Goal: Task Accomplishment & Management: Manage account settings

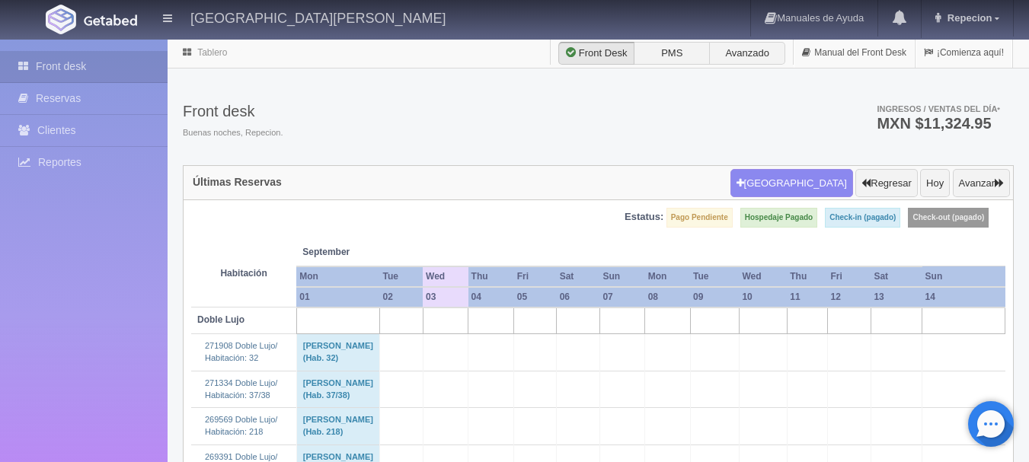
scroll to position [2057, 0]
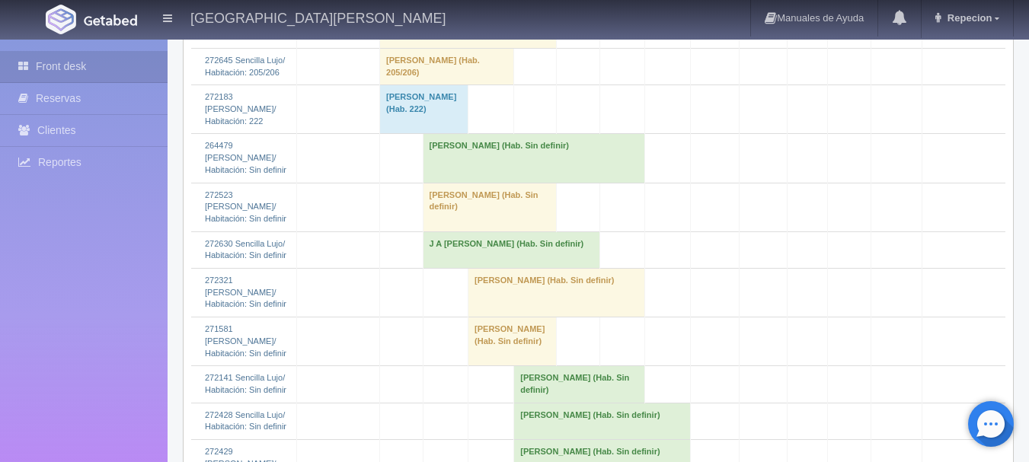
click at [510, 232] on td "[PERSON_NAME] (Hab. Sin definir)" at bounding box center [490, 207] width 134 height 49
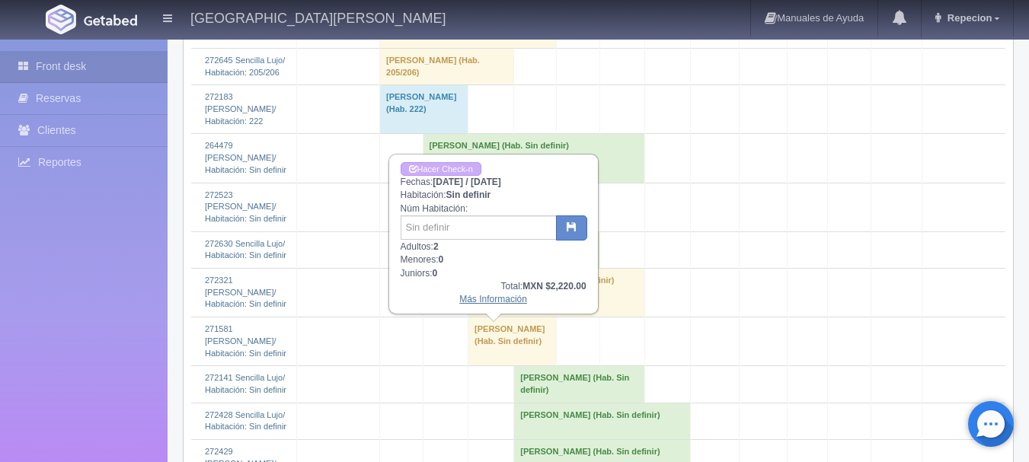
click at [493, 303] on link "Más Información" at bounding box center [493, 299] width 68 height 11
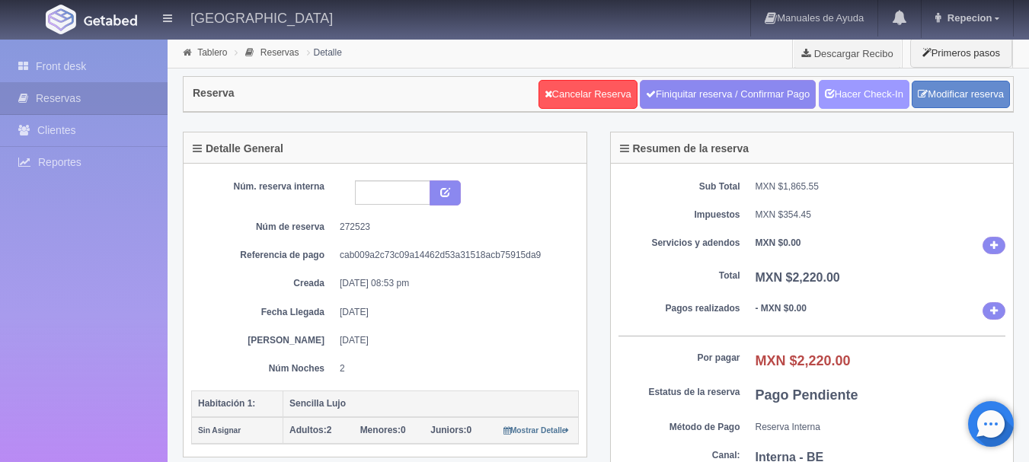
click at [867, 104] on link "Hacer Check-In" at bounding box center [864, 94] width 91 height 29
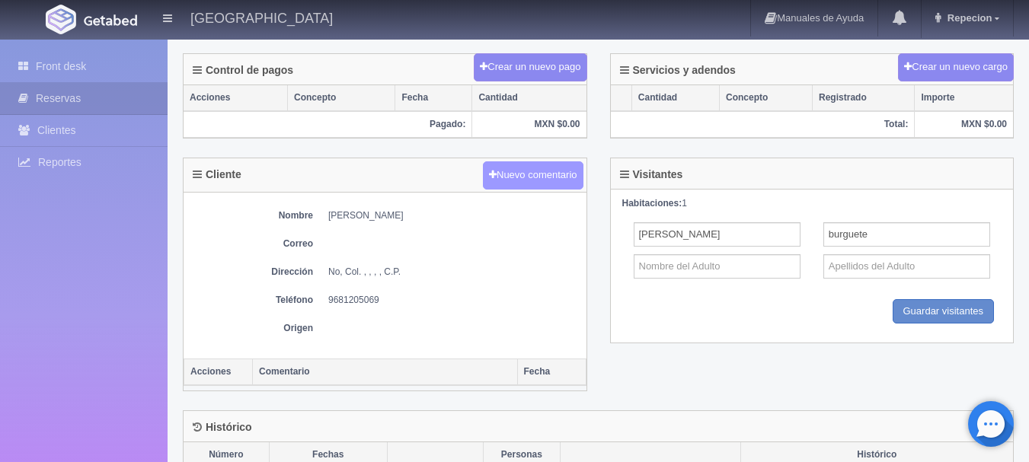
scroll to position [561, 0]
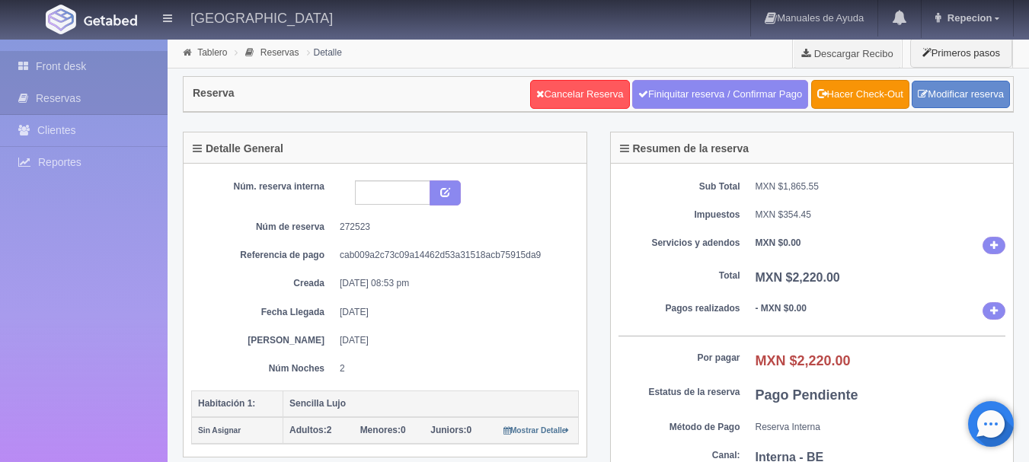
click at [62, 62] on link "Front desk" at bounding box center [84, 66] width 168 height 31
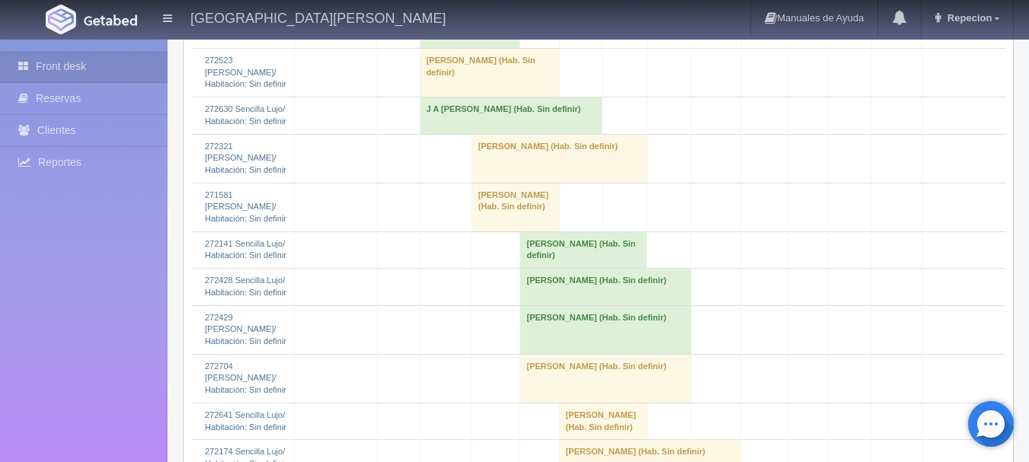
scroll to position [2285, 0]
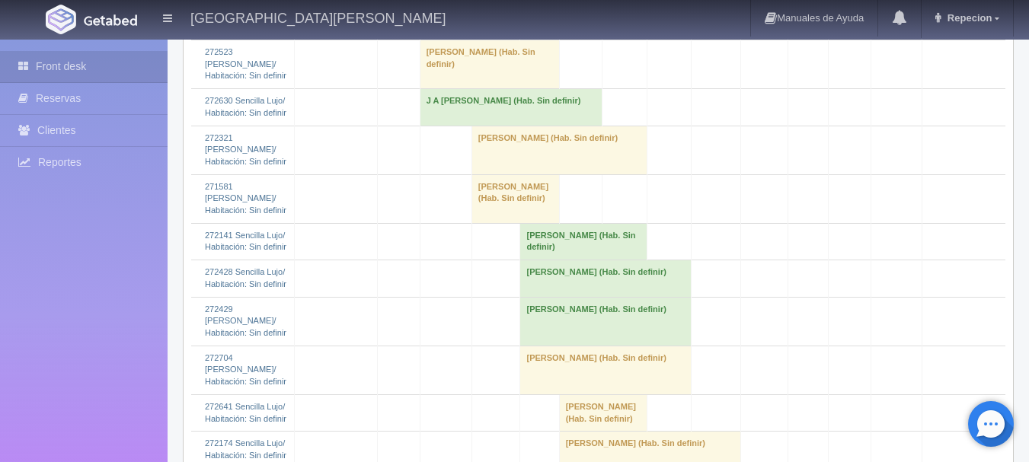
click at [456, 89] on td "osvaldo palacios burguete (Hab. Sin definir)" at bounding box center [489, 64] width 139 height 49
click at [504, 89] on td "osvaldo palacios burguete (Hab. Sin definir)" at bounding box center [489, 64] width 139 height 49
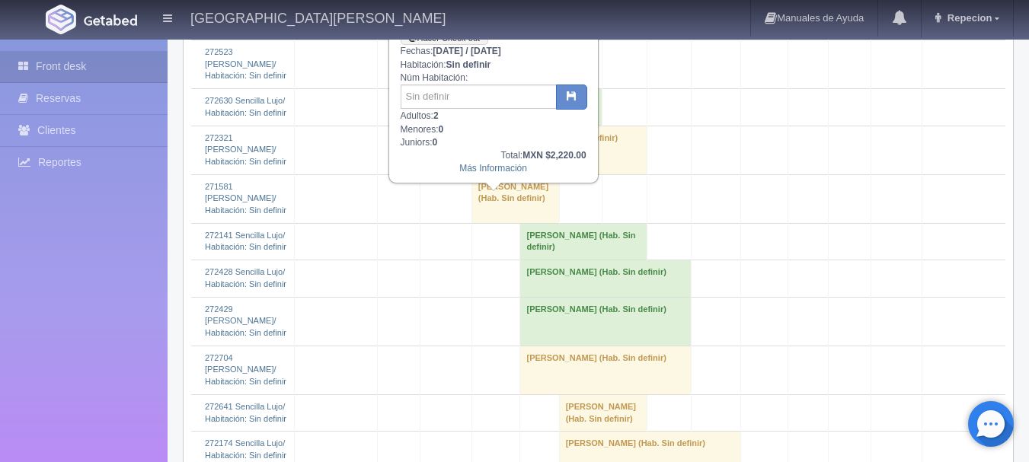
click at [504, 89] on td "osvaldo palacios burguete (Hab. Sin definir)" at bounding box center [489, 64] width 139 height 49
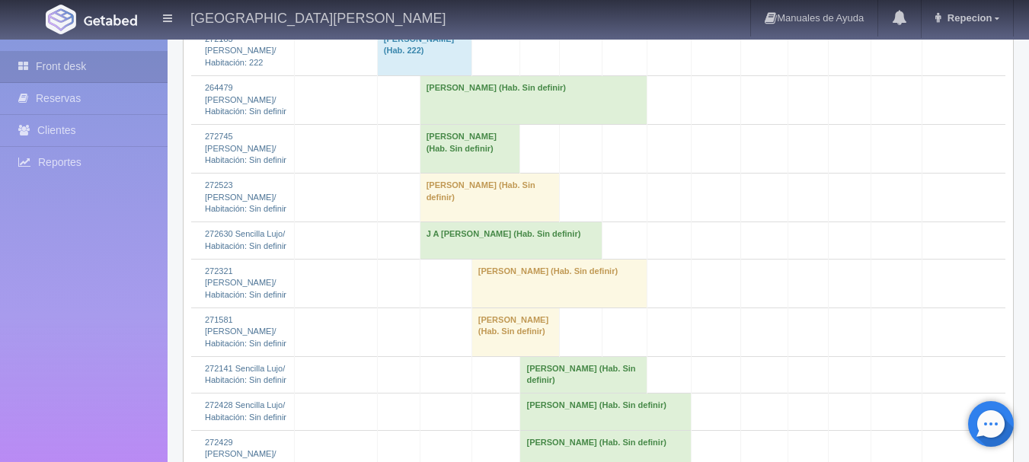
scroll to position [2133, 0]
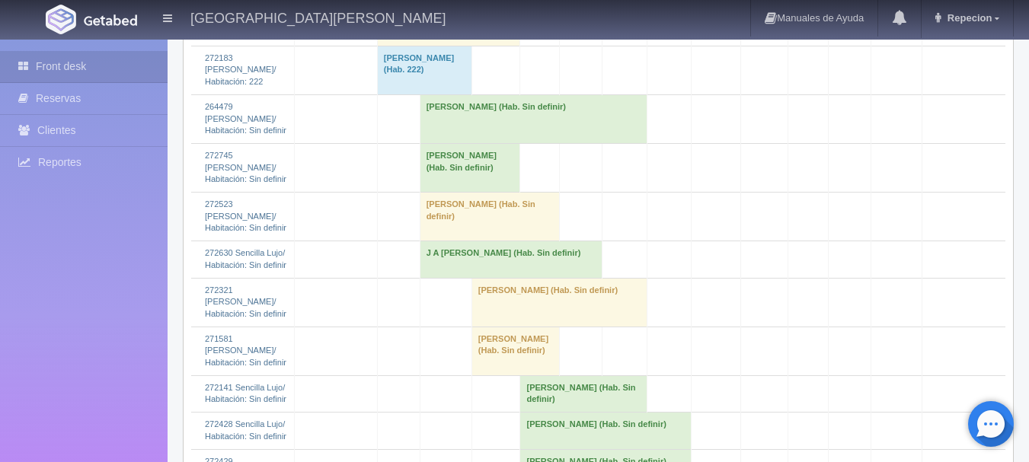
click at [497, 241] on td "[PERSON_NAME] (Hab. Sin definir)" at bounding box center [489, 217] width 139 height 49
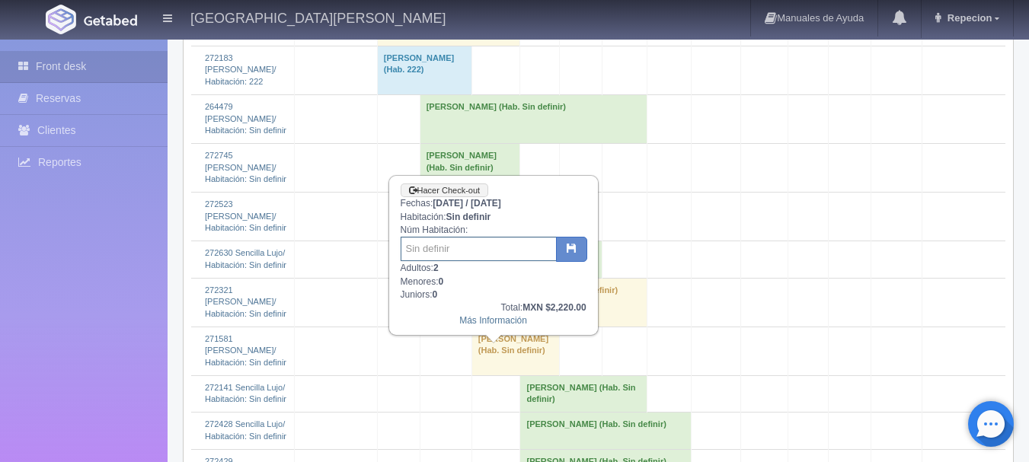
click at [432, 241] on input "text" at bounding box center [479, 249] width 156 height 24
type input "42"
click at [576, 252] on icon "button" at bounding box center [572, 248] width 10 height 10
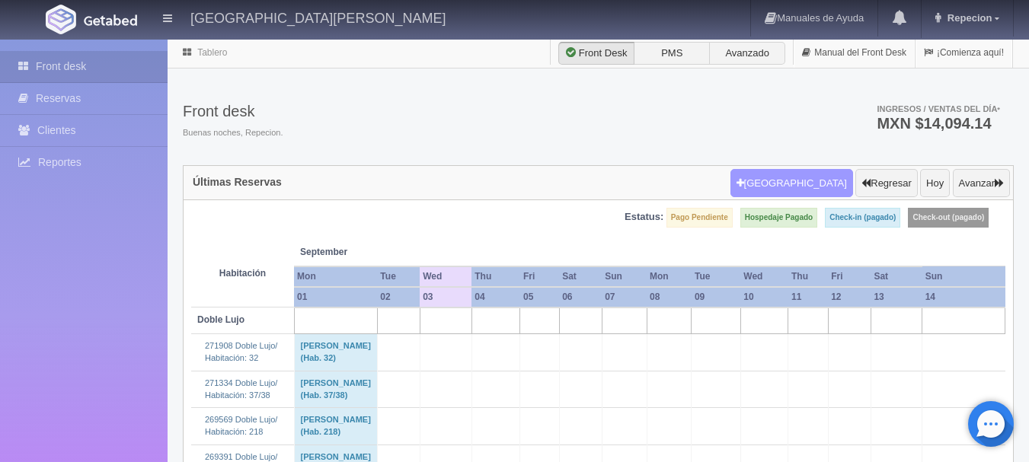
click at [809, 187] on button "[GEOGRAPHIC_DATA]" at bounding box center [792, 183] width 123 height 29
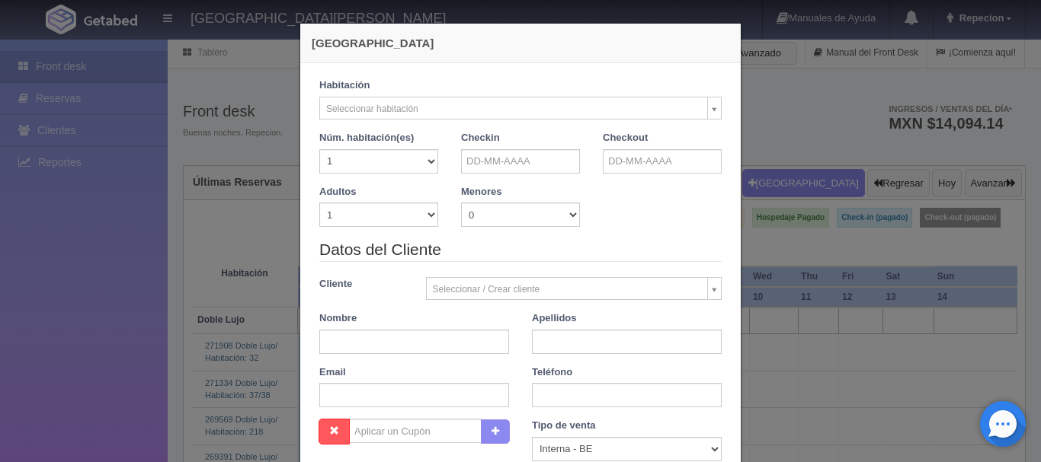
checkbox input "false"
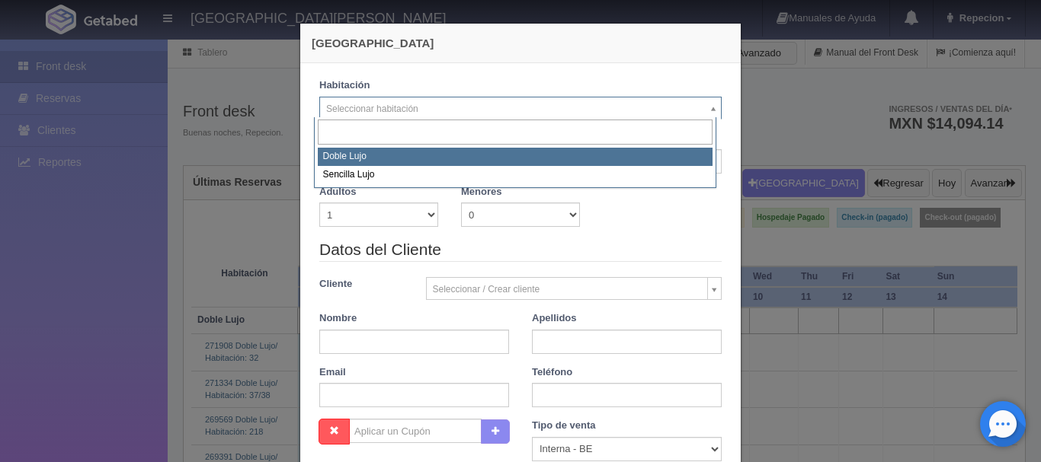
select select "577"
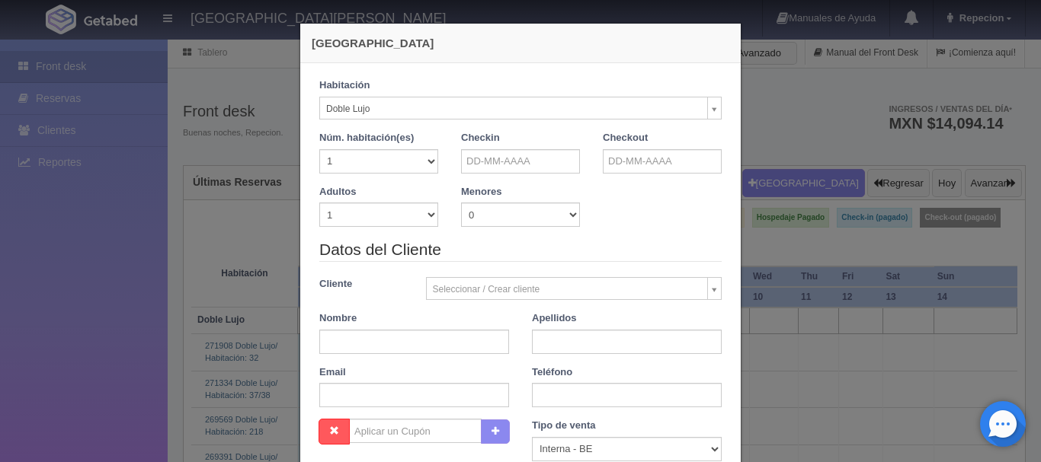
checkbox input "false"
click at [488, 160] on input "text" at bounding box center [520, 161] width 119 height 24
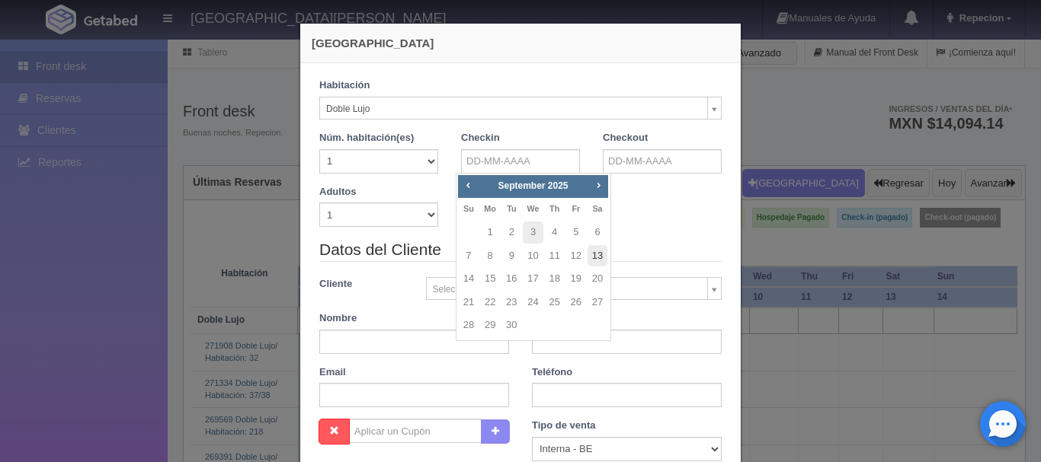
click at [596, 261] on link "13" at bounding box center [597, 256] width 20 height 22
type input "13-09-2025"
checkbox input "false"
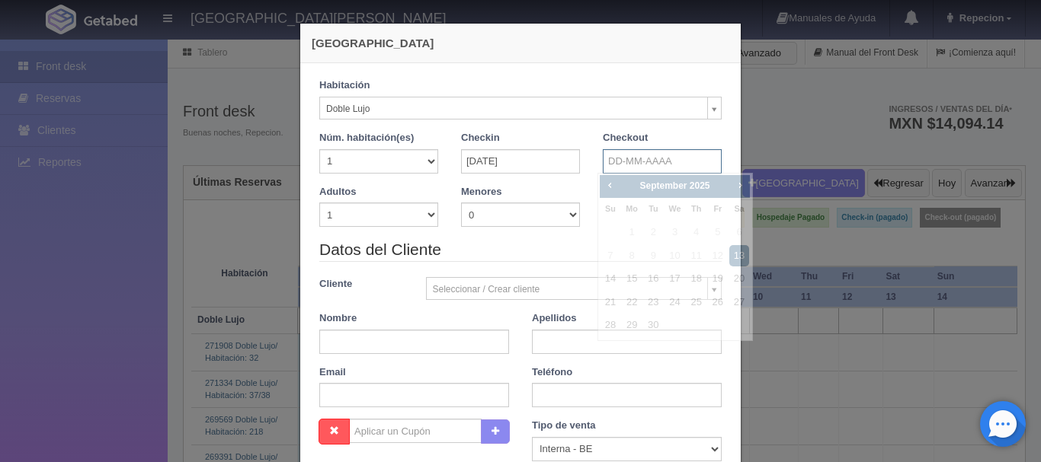
click at [621, 163] on input "text" at bounding box center [662, 161] width 119 height 24
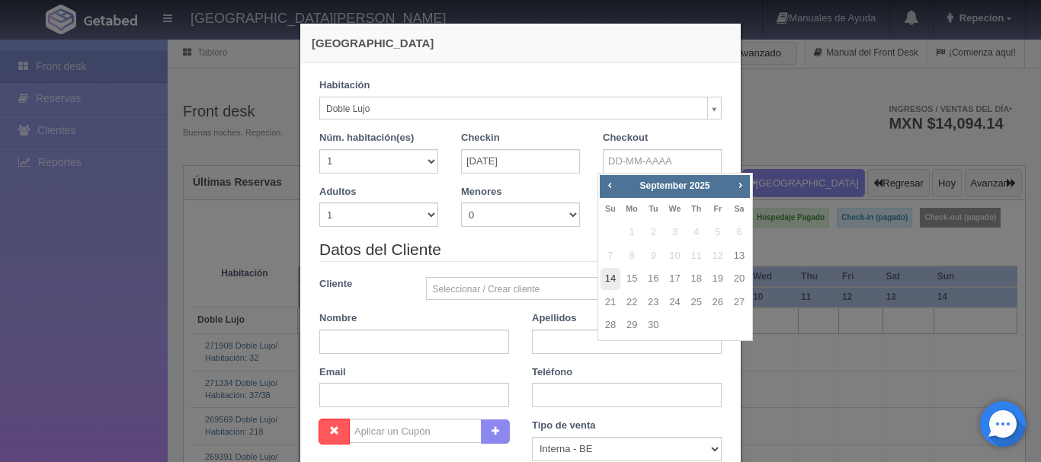
click at [609, 285] on link "14" at bounding box center [610, 279] width 20 height 22
type input "14-09-2025"
checkbox input "false"
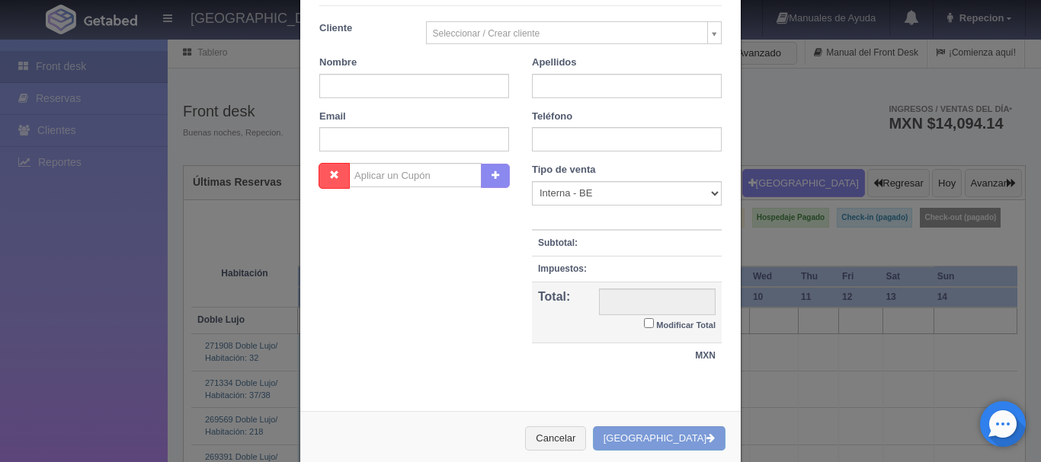
scroll to position [333, 0]
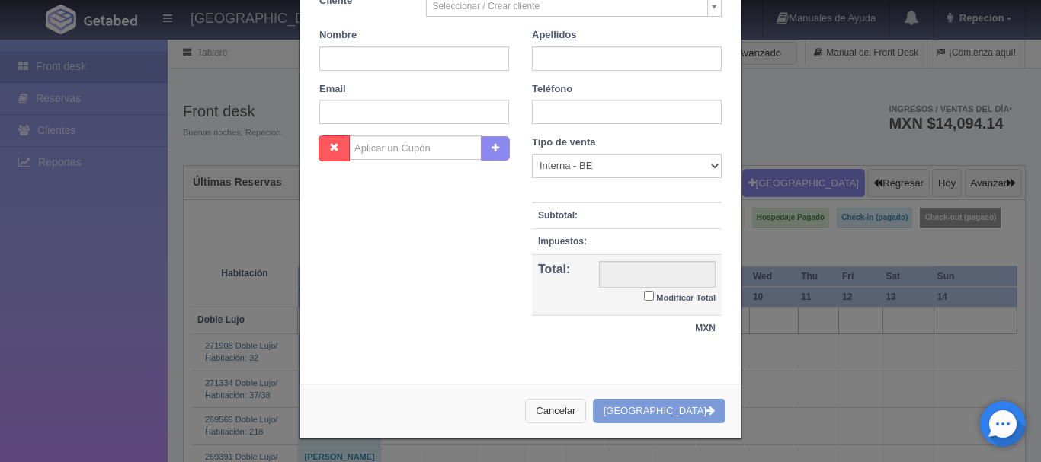
click at [584, 413] on button "Cancelar" at bounding box center [555, 411] width 61 height 25
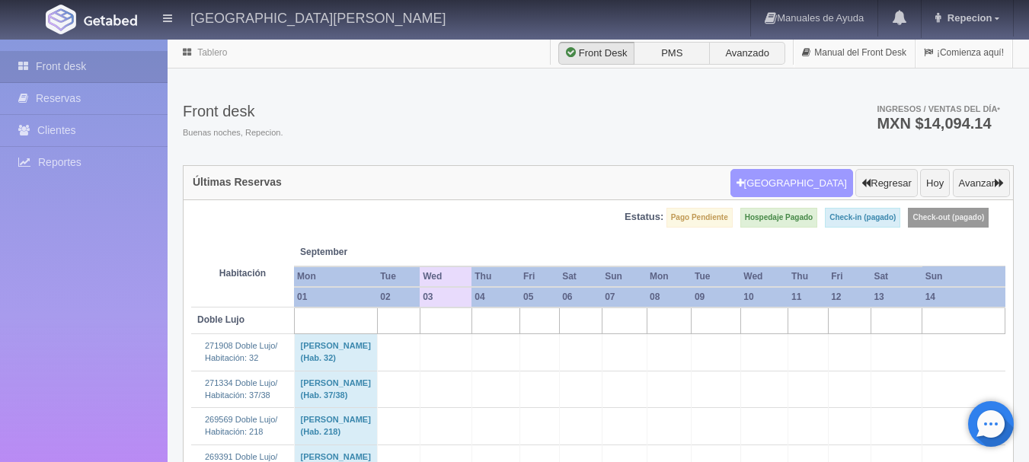
click at [791, 190] on button "[GEOGRAPHIC_DATA]" at bounding box center [792, 183] width 123 height 29
select select
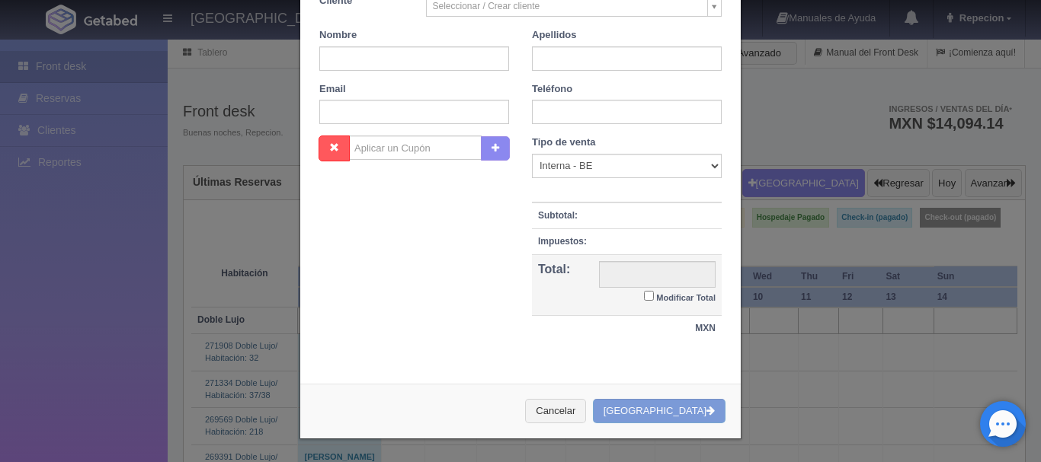
checkbox input "false"
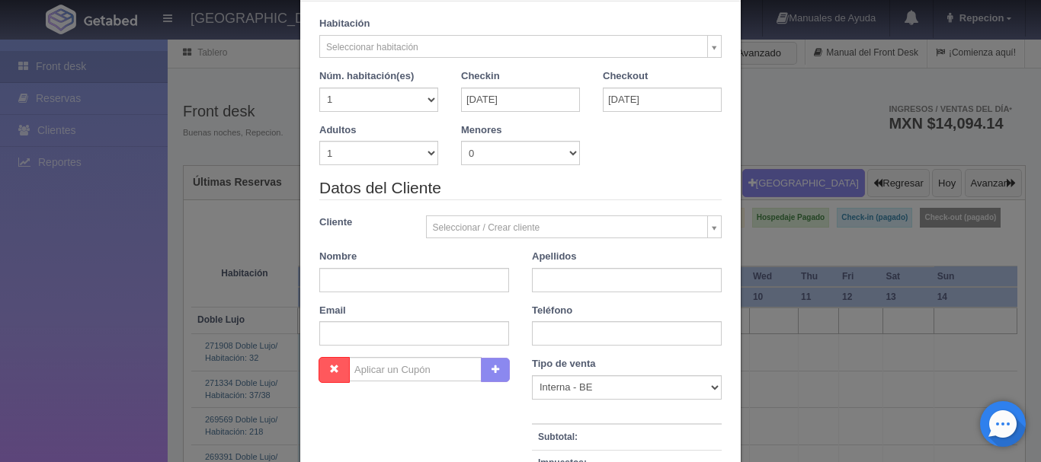
scroll to position [0, 0]
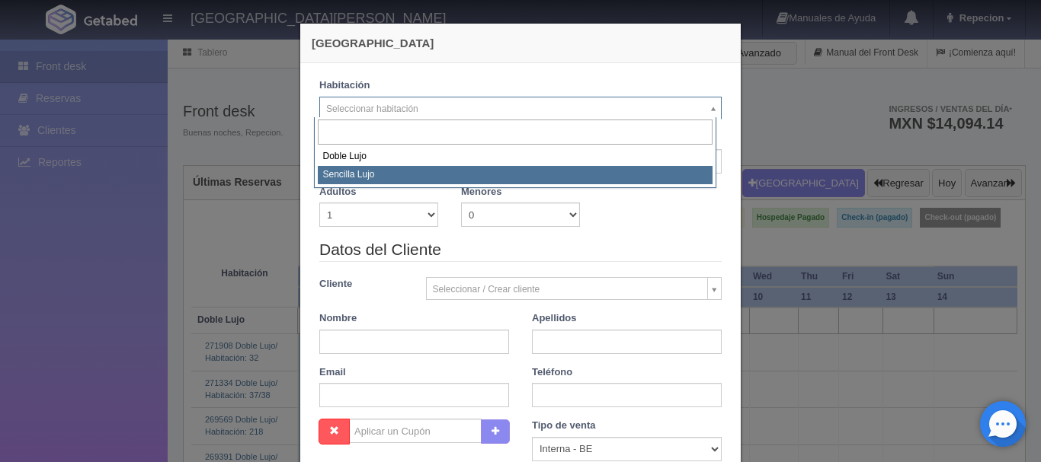
select select "576"
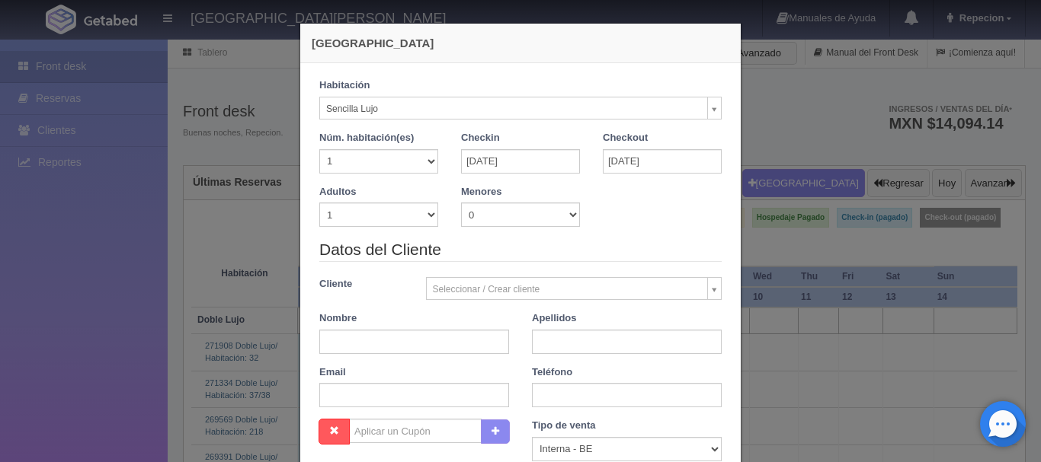
checkbox input "false"
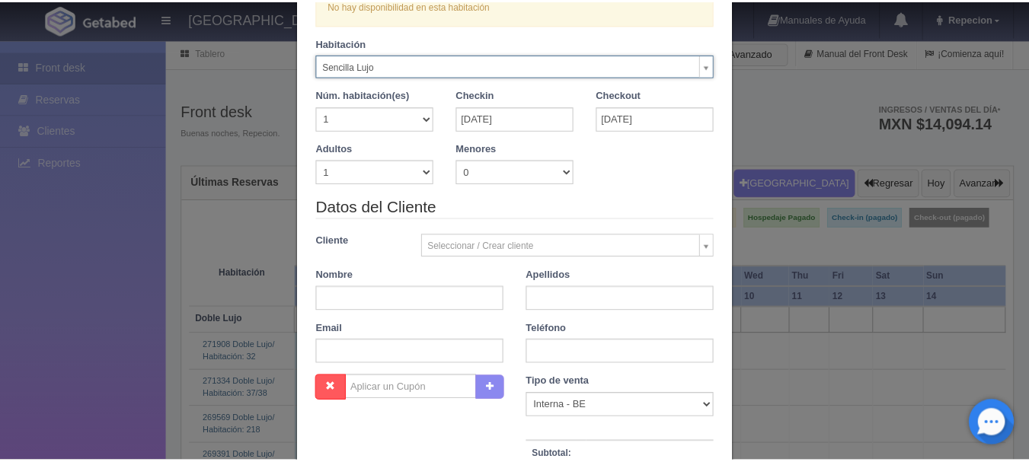
scroll to position [305, 0]
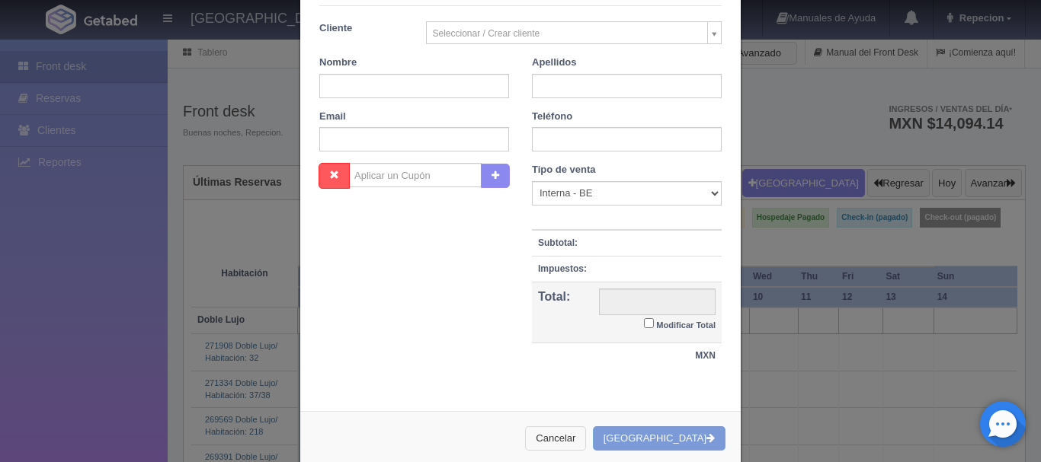
click at [575, 428] on button "Cancelar" at bounding box center [555, 439] width 61 height 25
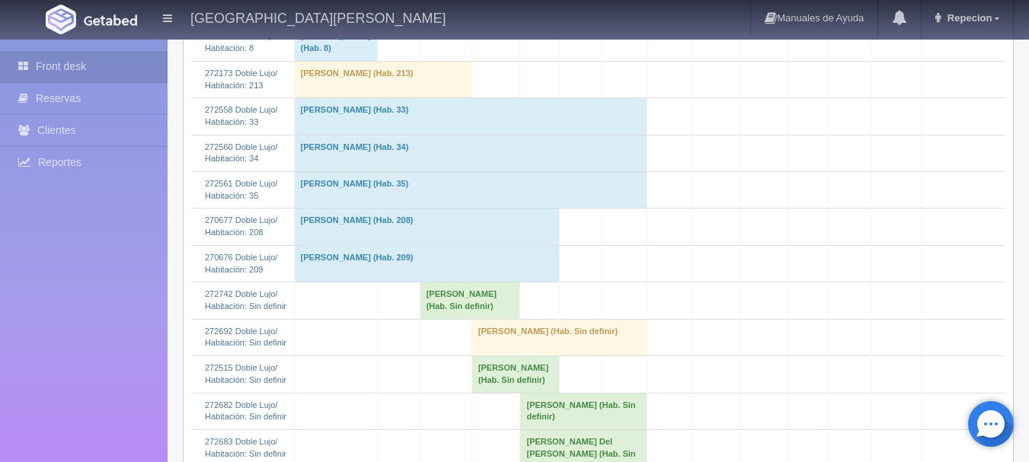
scroll to position [651, 0]
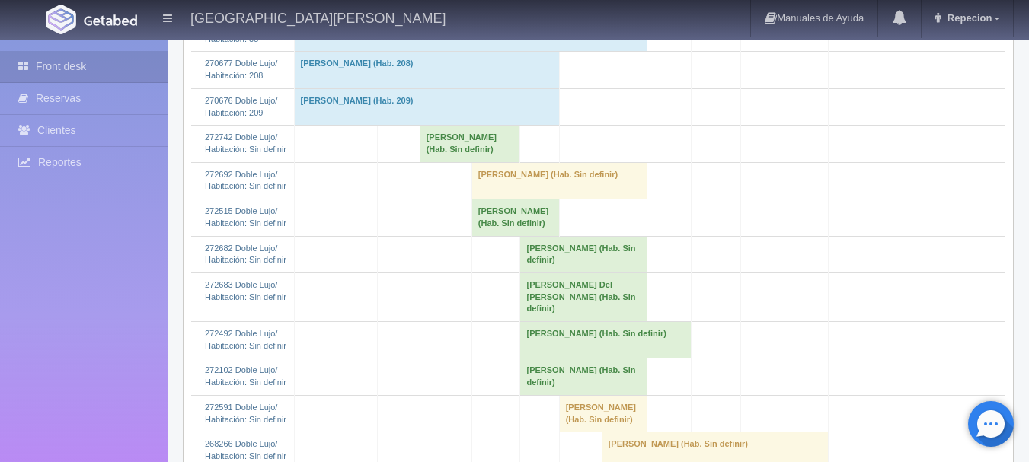
click at [475, 162] on td "[PERSON_NAME] (Hab. Sin definir)" at bounding box center [470, 144] width 101 height 37
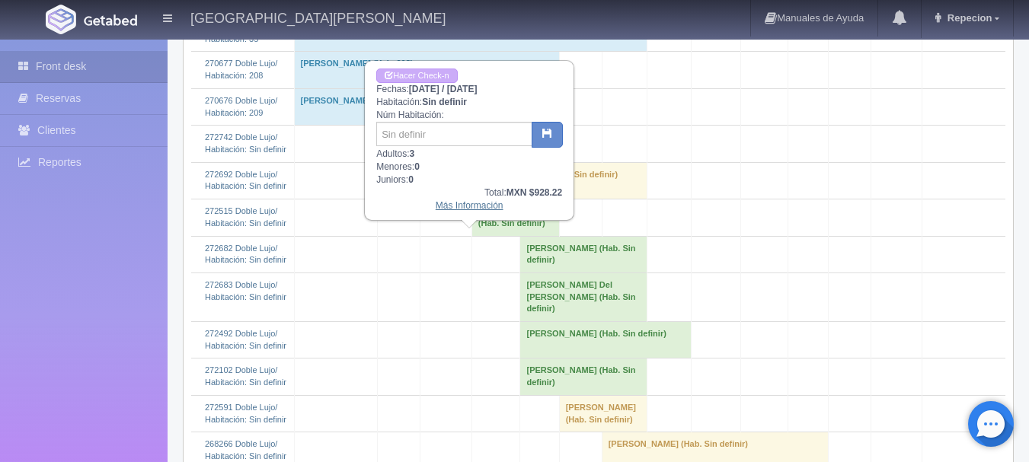
click at [473, 209] on link "Más Información" at bounding box center [470, 205] width 68 height 11
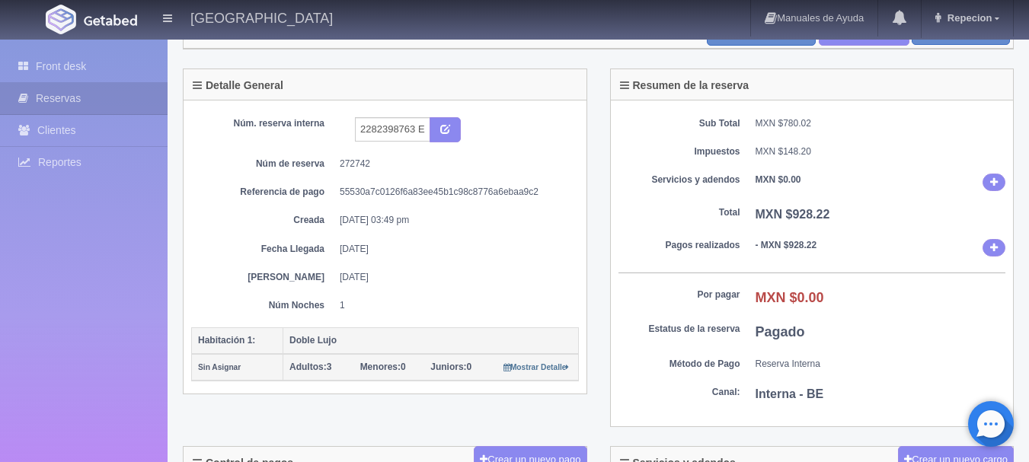
scroll to position [59, 0]
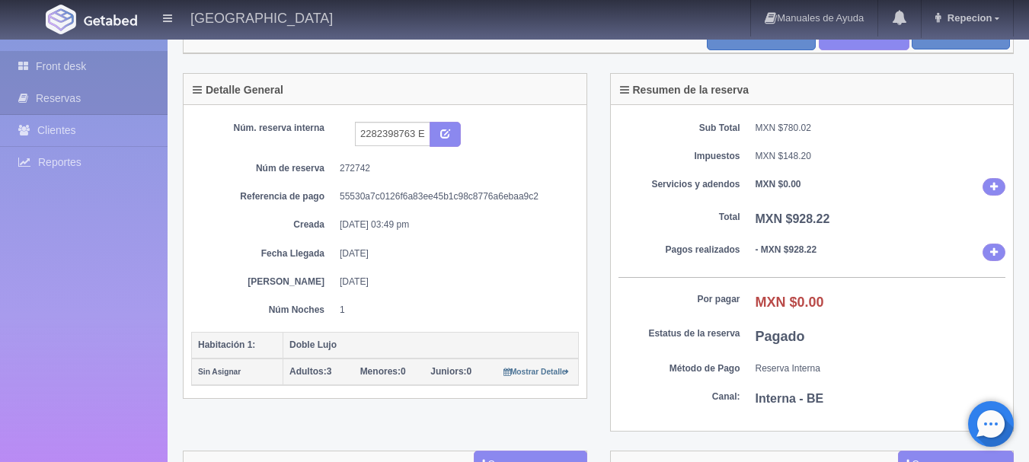
click at [78, 69] on link "Front desk" at bounding box center [84, 66] width 168 height 31
